Goal: Task Accomplishment & Management: Use online tool/utility

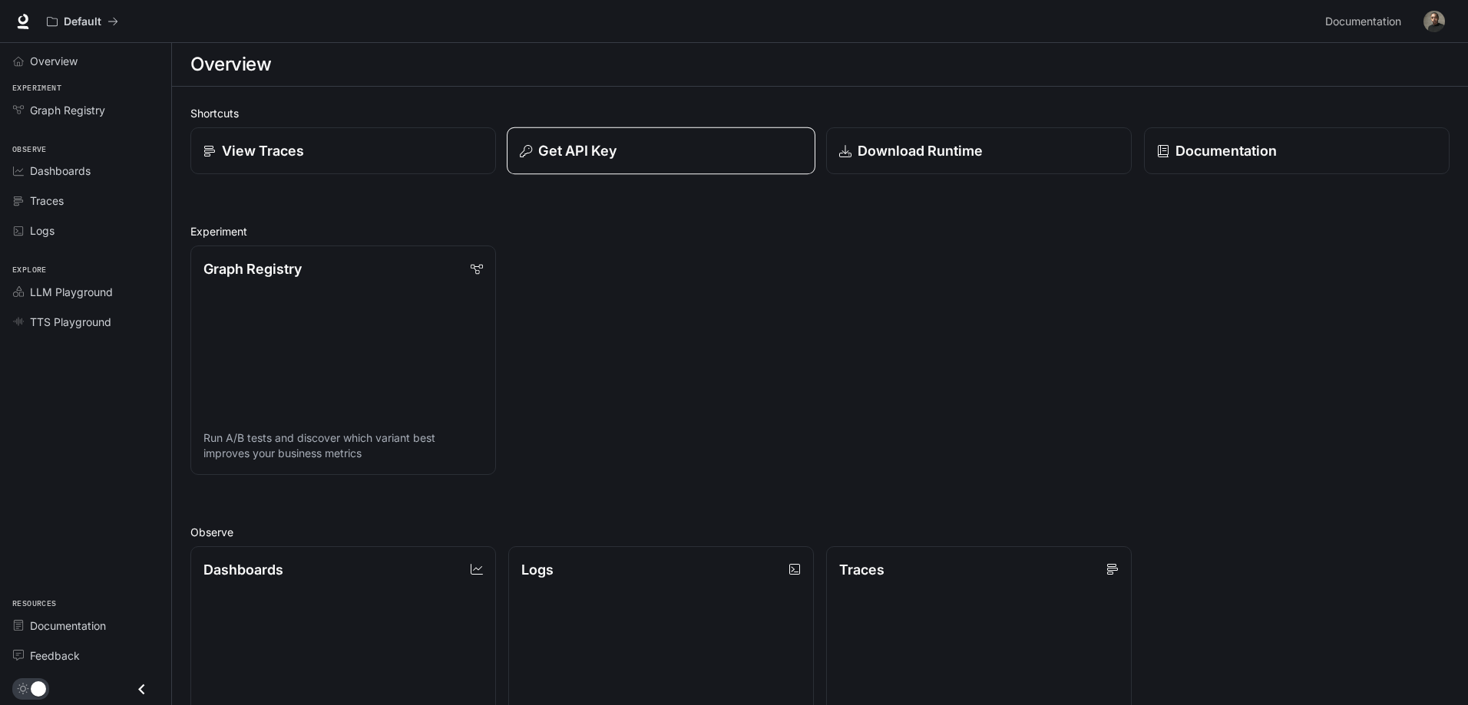
click at [619, 147] on div "Get API Key" at bounding box center [661, 150] width 282 height 21
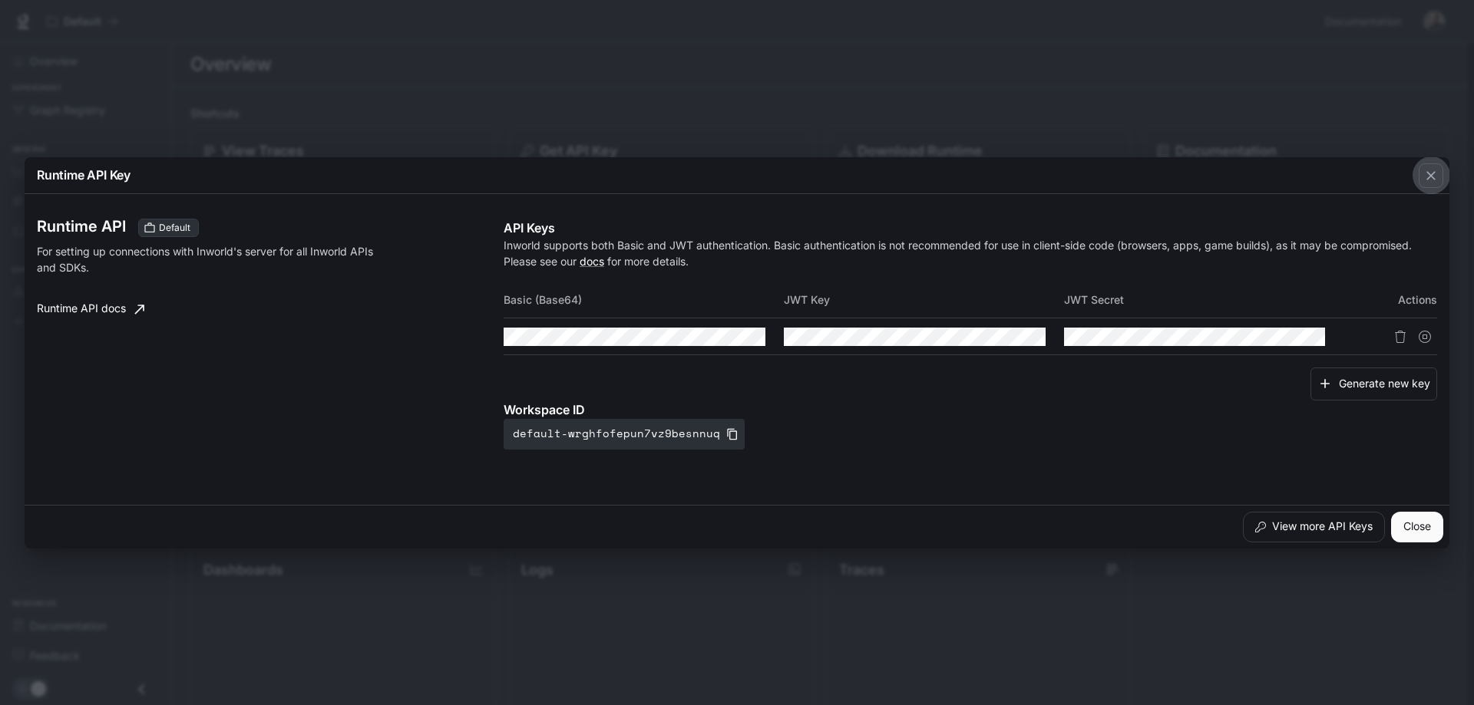
drag, startPoint x: 1424, startPoint y: 178, endPoint x: 1414, endPoint y: 114, distance: 65.2
click at [1424, 176] on icon "button" at bounding box center [1430, 175] width 15 height 15
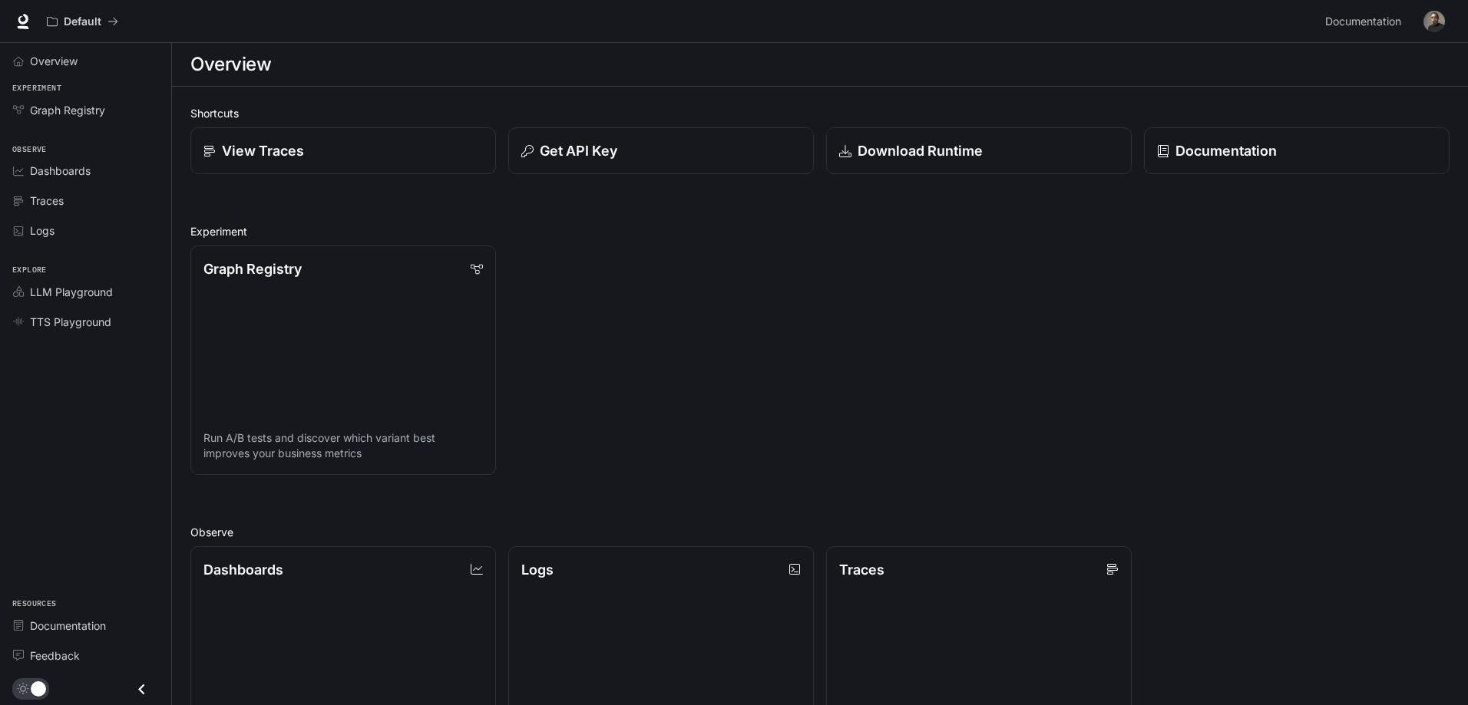
click at [1439, 8] on button "button" at bounding box center [1434, 21] width 31 height 31
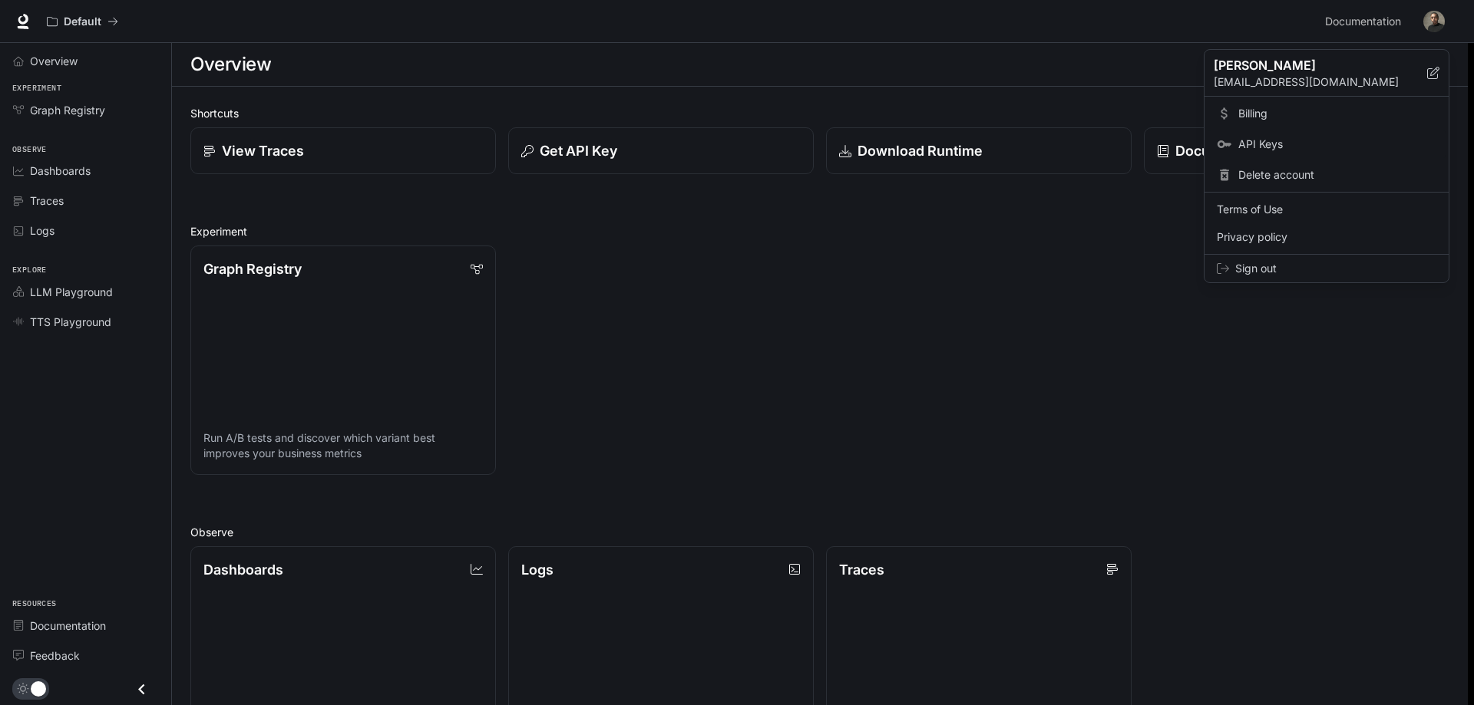
click at [1253, 140] on span "API Keys" at bounding box center [1337, 144] width 198 height 15
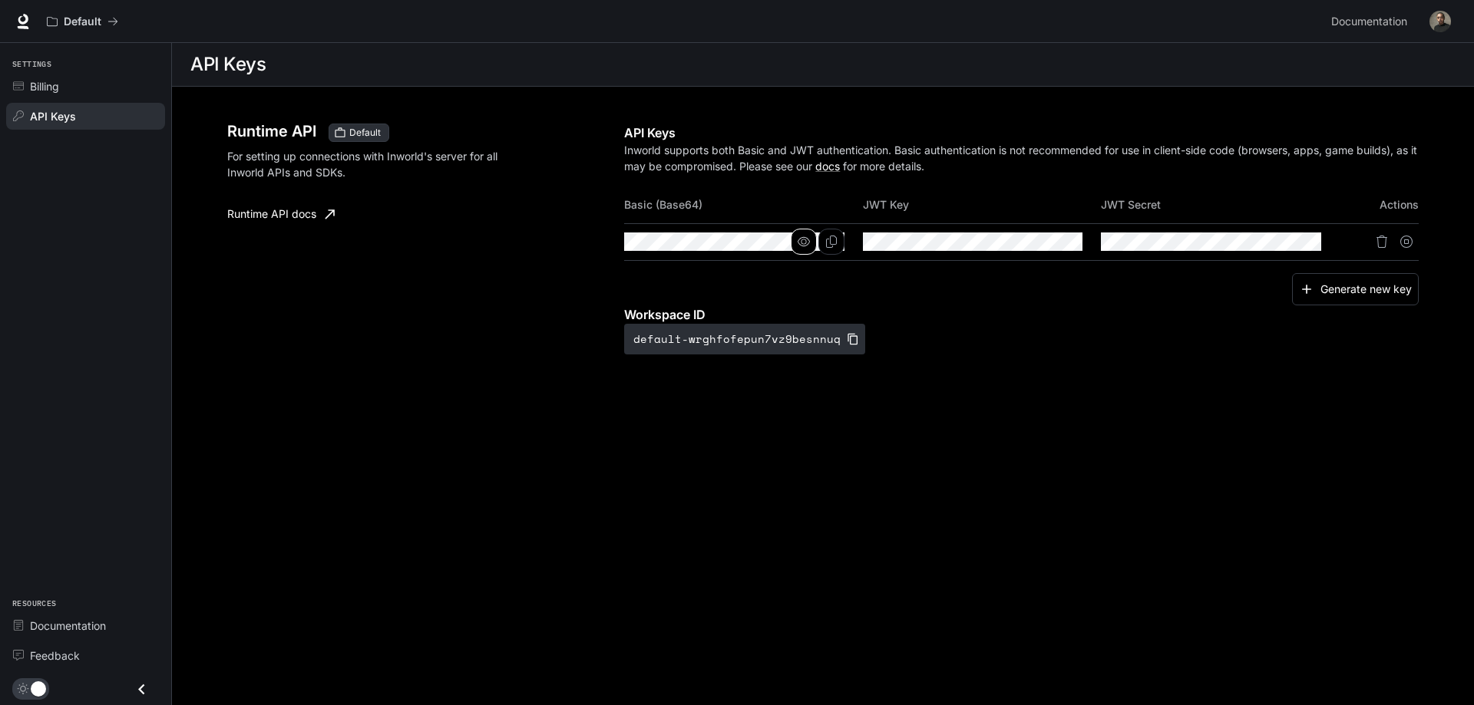
click at [808, 239] on icon "button" at bounding box center [804, 242] width 12 height 12
click at [1042, 233] on button "button" at bounding box center [1042, 242] width 26 height 26
click at [469, 248] on div "Runtime API Default For setting up connections with Inworld's server for all In…" at bounding box center [822, 254] width 1191 height 299
click at [789, 244] on tr at bounding box center [1021, 241] width 795 height 37
click at [1065, 239] on icon "Copy Key" at bounding box center [1069, 242] width 12 height 12
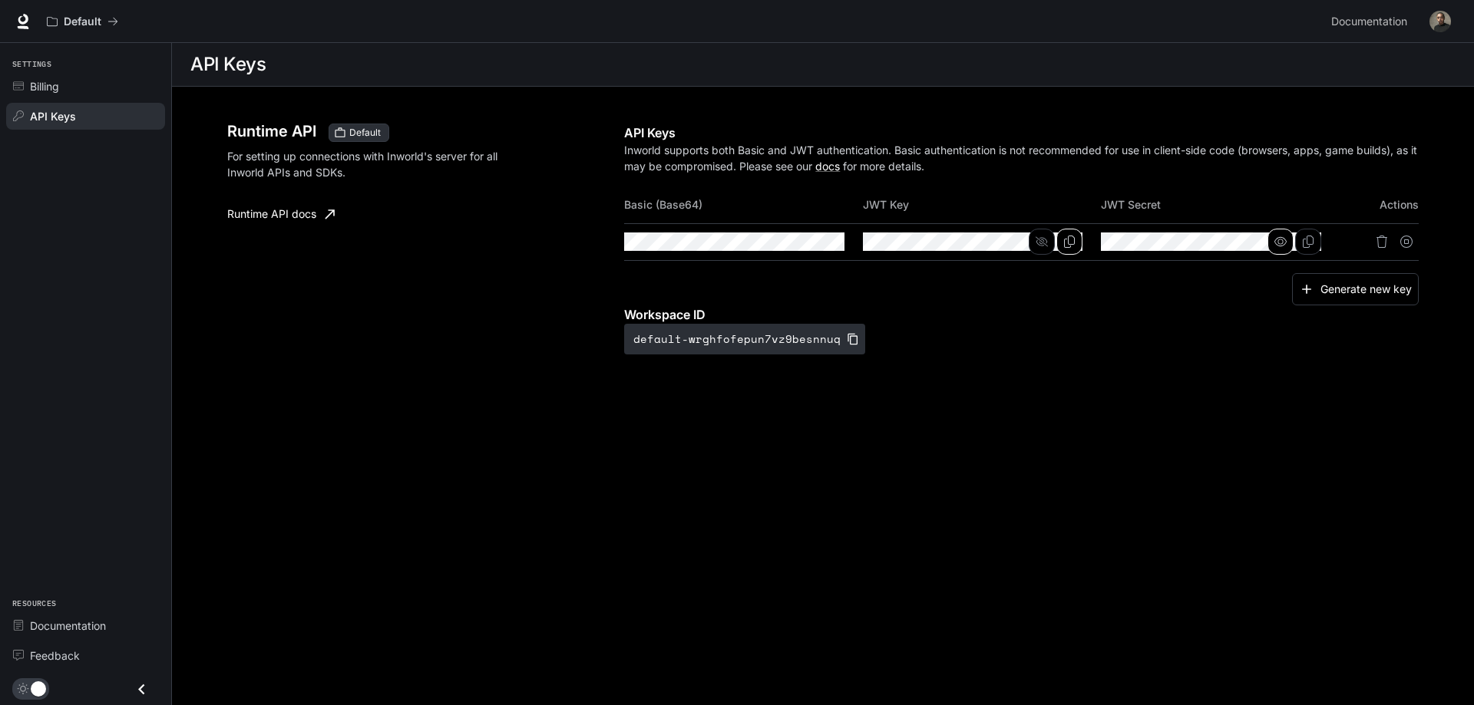
click at [1282, 238] on icon "button" at bounding box center [1280, 241] width 12 height 9
click at [1358, 238] on tr at bounding box center [1021, 241] width 795 height 37
click at [1356, 238] on div at bounding box center [1379, 242] width 79 height 25
click at [1435, 235] on div "Runtime API Default For setting up connections with Inworld's server for all In…" at bounding box center [823, 254] width 1228 height 335
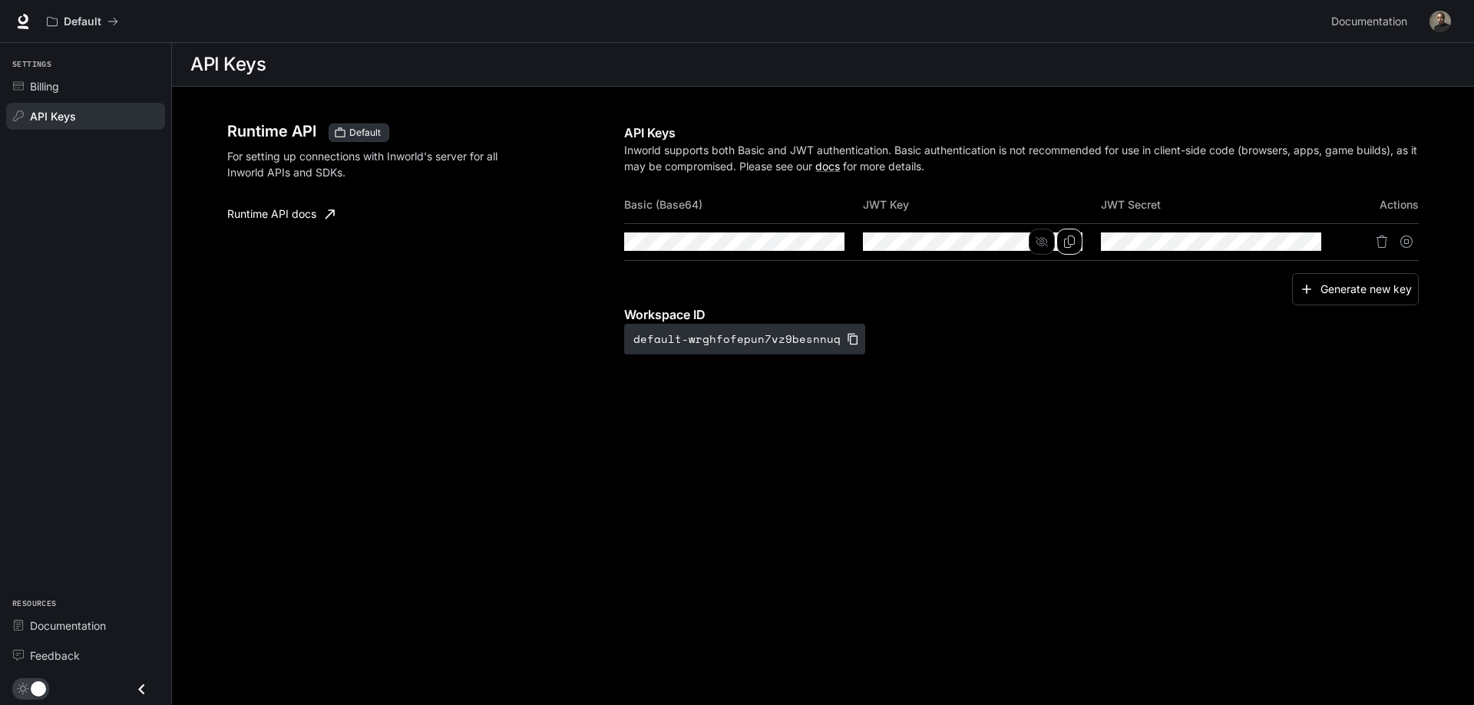
click at [1356, 418] on div "Runtime API Default For setting up connections with Inworld's server for all In…" at bounding box center [823, 254] width 1228 height 335
click at [1049, 243] on button "button" at bounding box center [1042, 242] width 26 height 26
click at [1046, 243] on icon "button" at bounding box center [1042, 242] width 12 height 12
click at [1126, 240] on tr at bounding box center [1021, 241] width 795 height 37
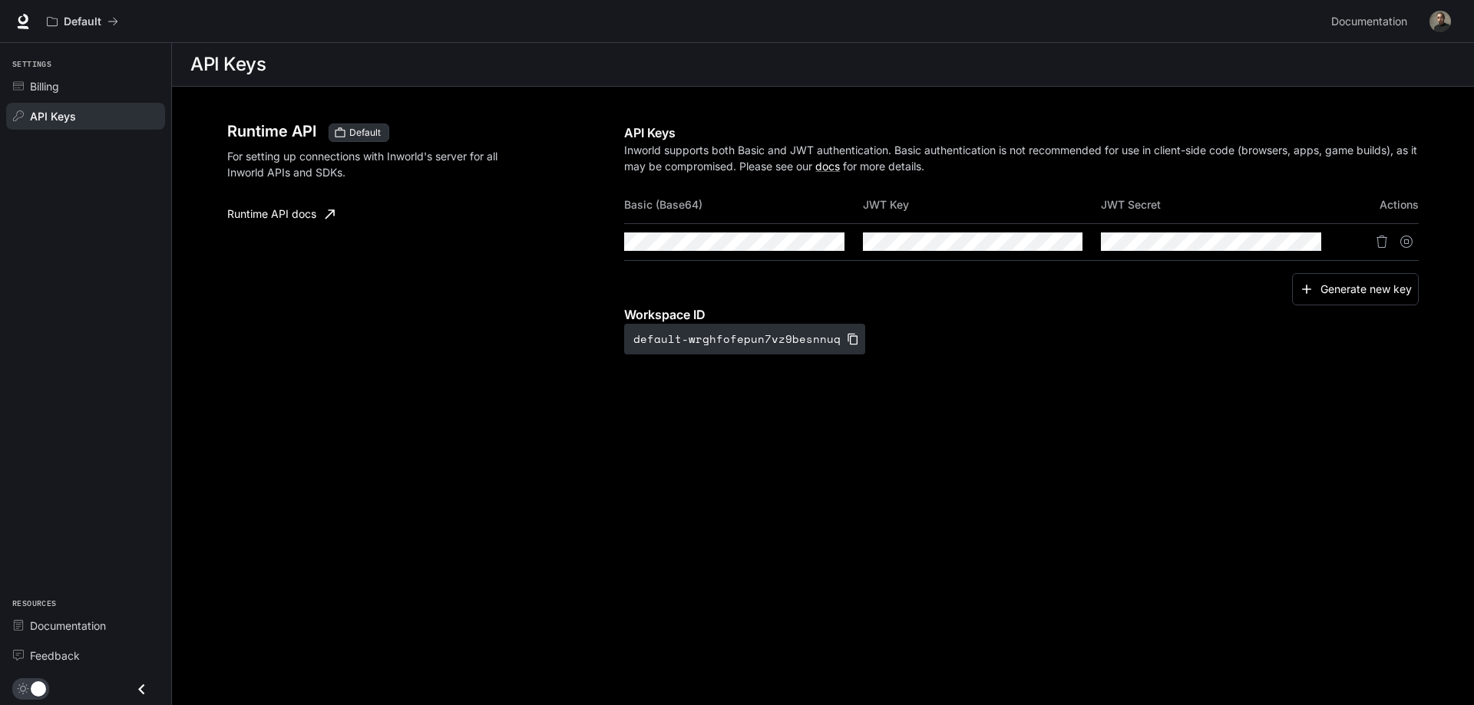
click at [1025, 286] on div "Generate new key" at bounding box center [1021, 289] width 795 height 33
click at [1310, 240] on icon "Copy Secret" at bounding box center [1308, 242] width 12 height 12
click at [841, 240] on tr at bounding box center [1021, 241] width 795 height 37
